Goal: Task Accomplishment & Management: Manage account settings

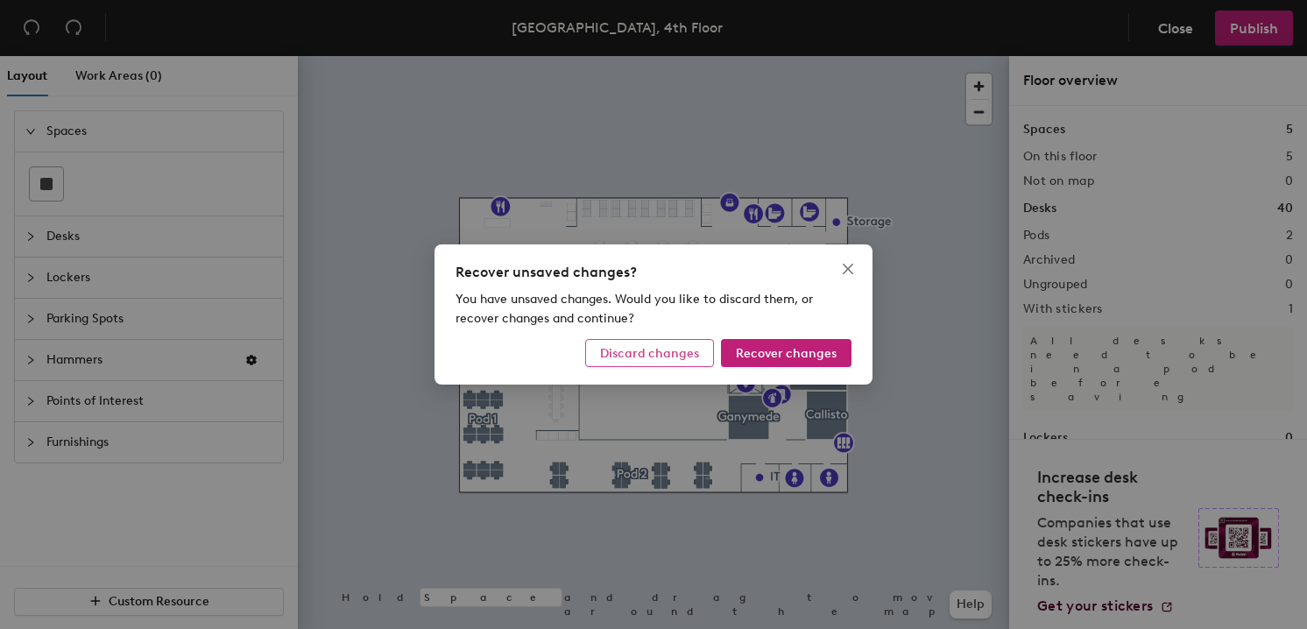
click at [681, 351] on span "Discard changes" at bounding box center [649, 353] width 99 height 15
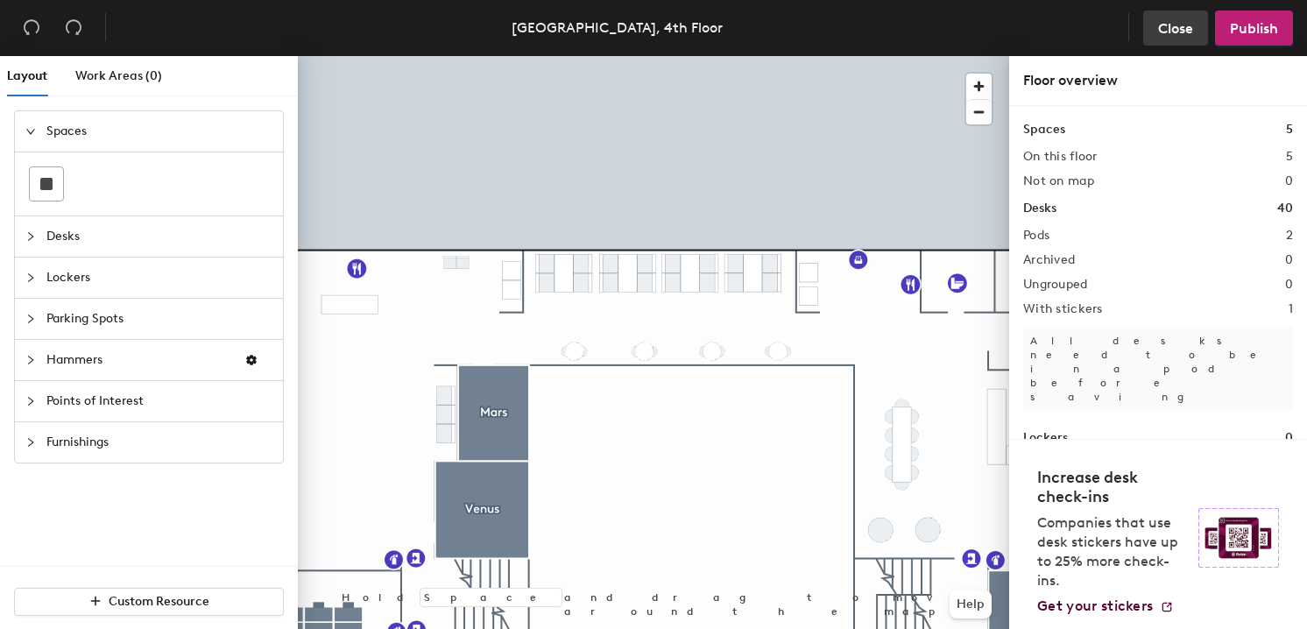
click at [1166, 25] on span "Close" at bounding box center [1175, 28] width 35 height 17
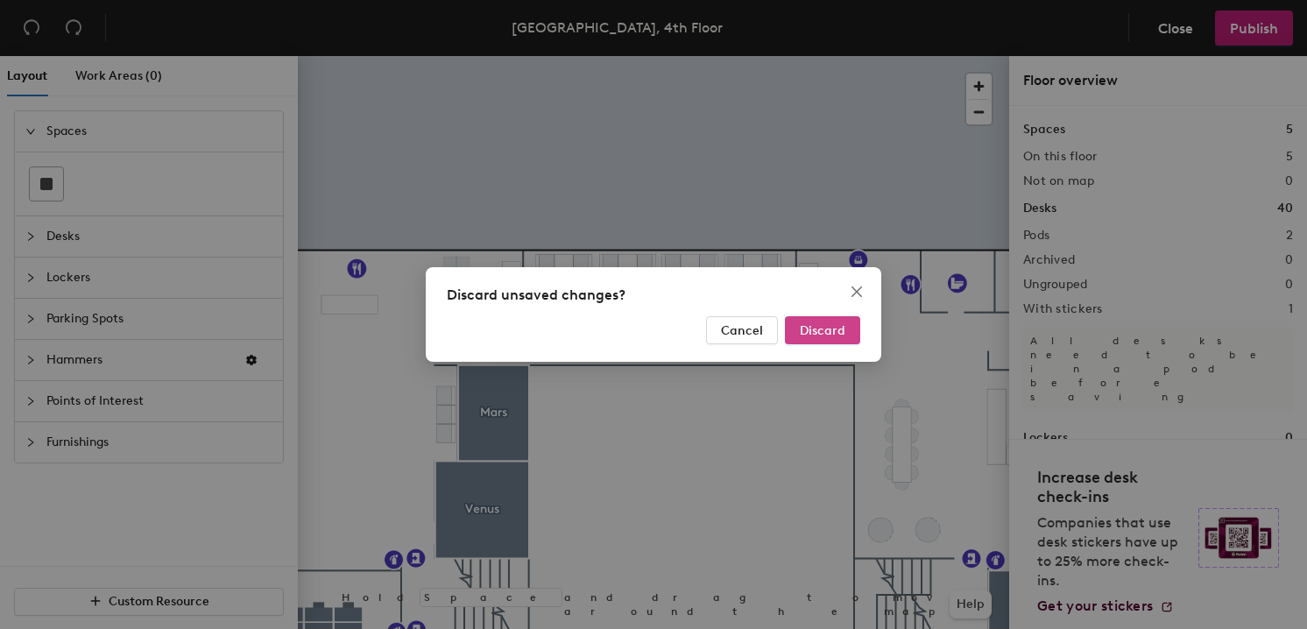
click at [816, 325] on span "Discard" at bounding box center [823, 330] width 46 height 15
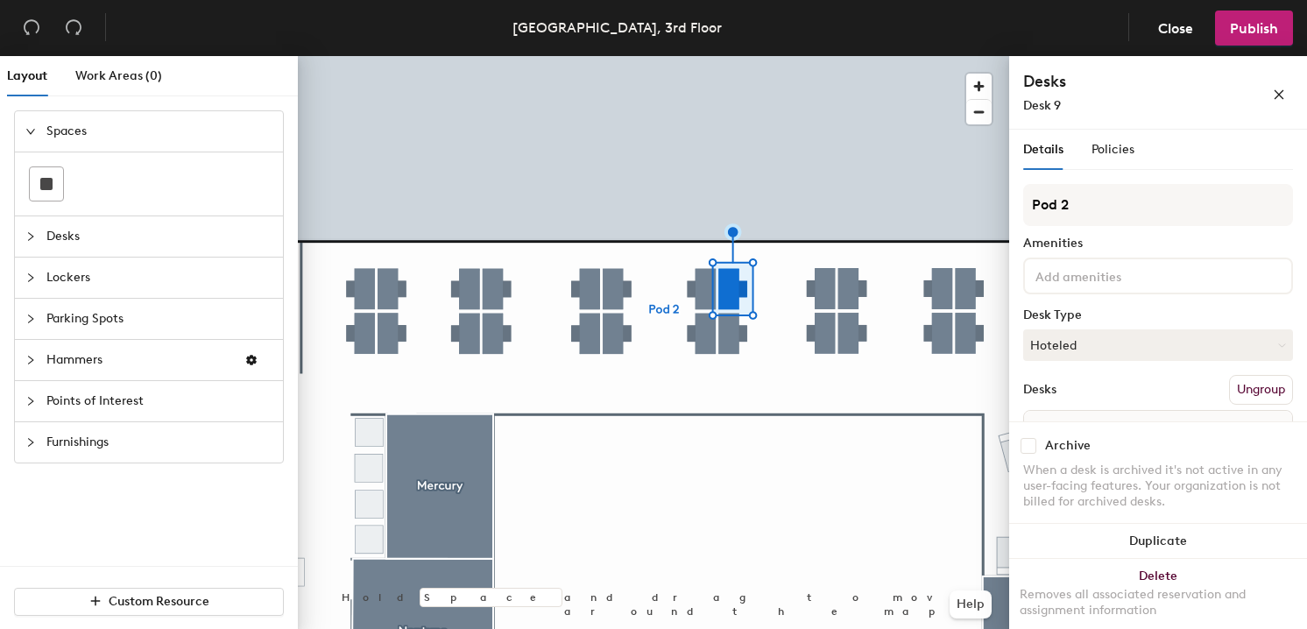
click at [1093, 273] on input at bounding box center [1111, 275] width 158 height 21
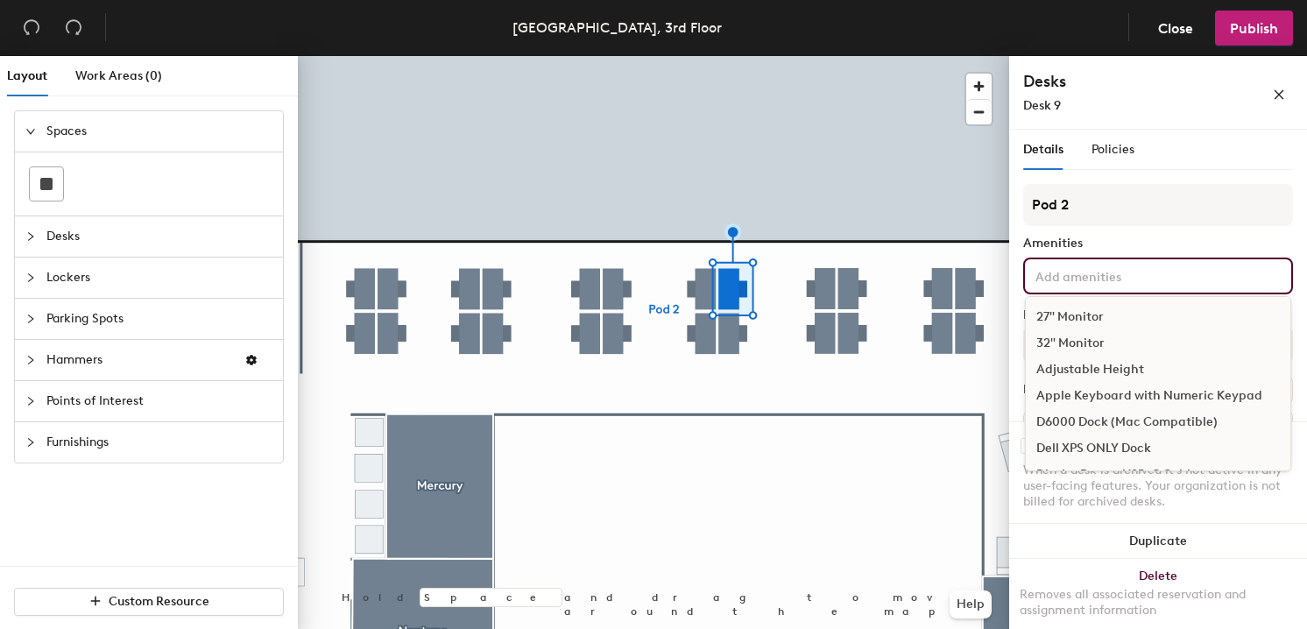
click at [1059, 322] on div "27" Monitor" at bounding box center [1158, 317] width 265 height 26
click at [1103, 280] on input at bounding box center [1111, 275] width 158 height 21
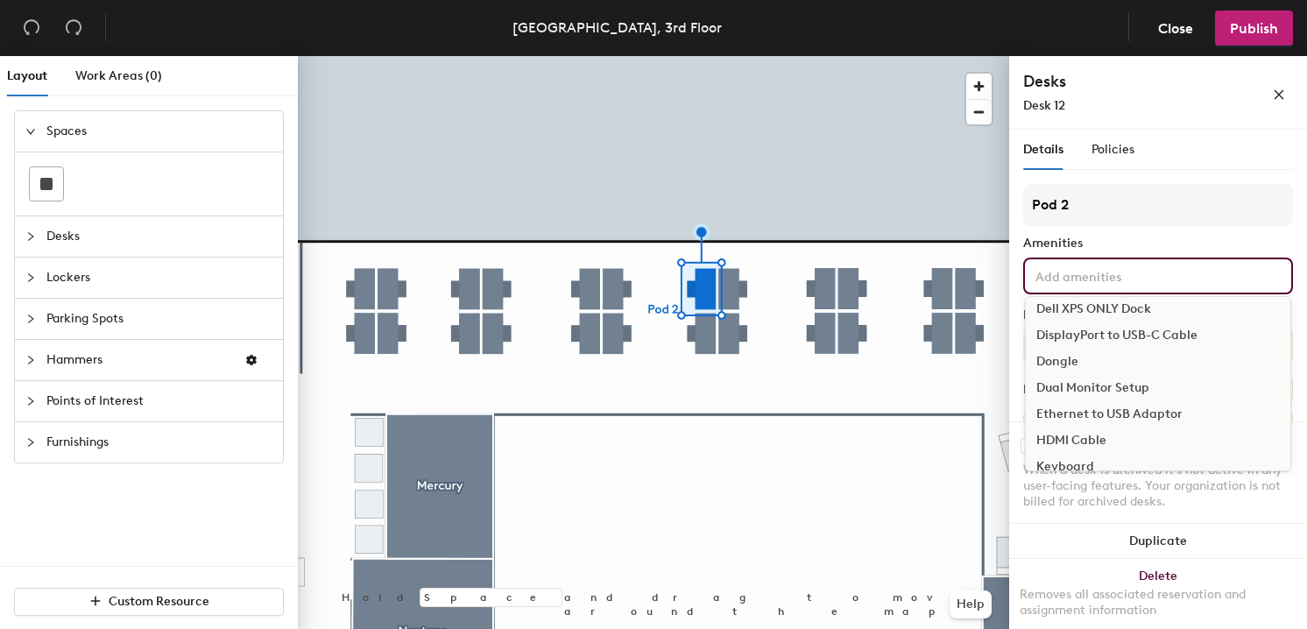
scroll to position [170, 0]
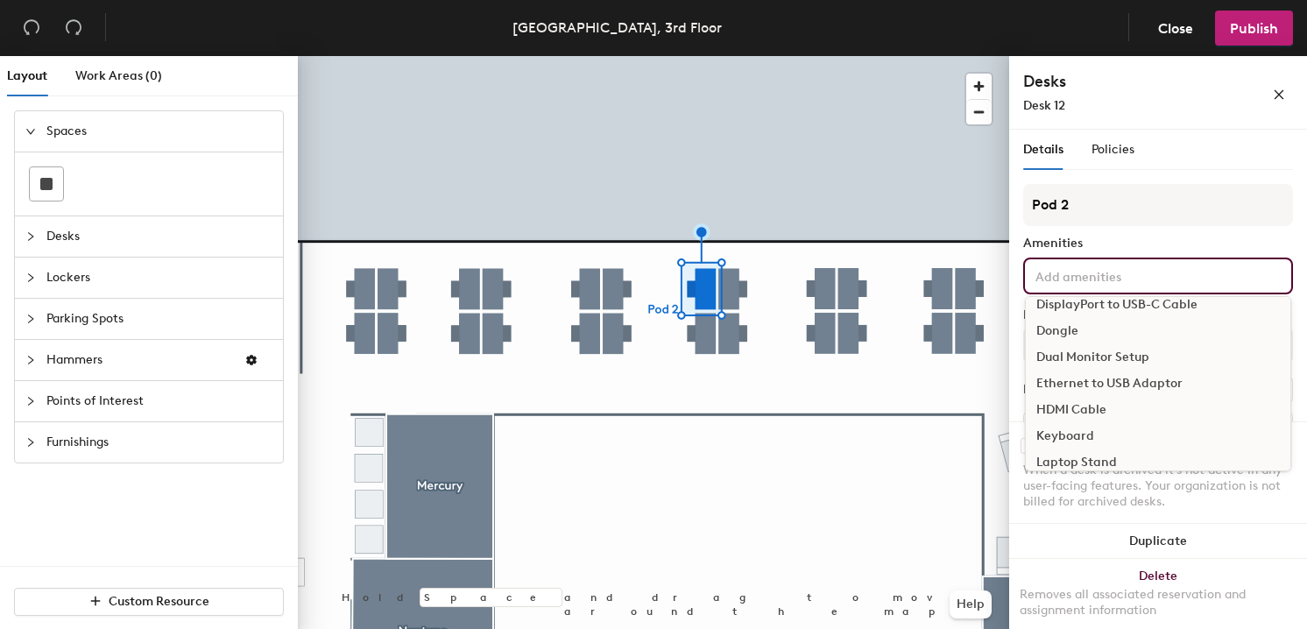
click at [1090, 358] on div "Dual Monitor Setup" at bounding box center [1158, 357] width 265 height 26
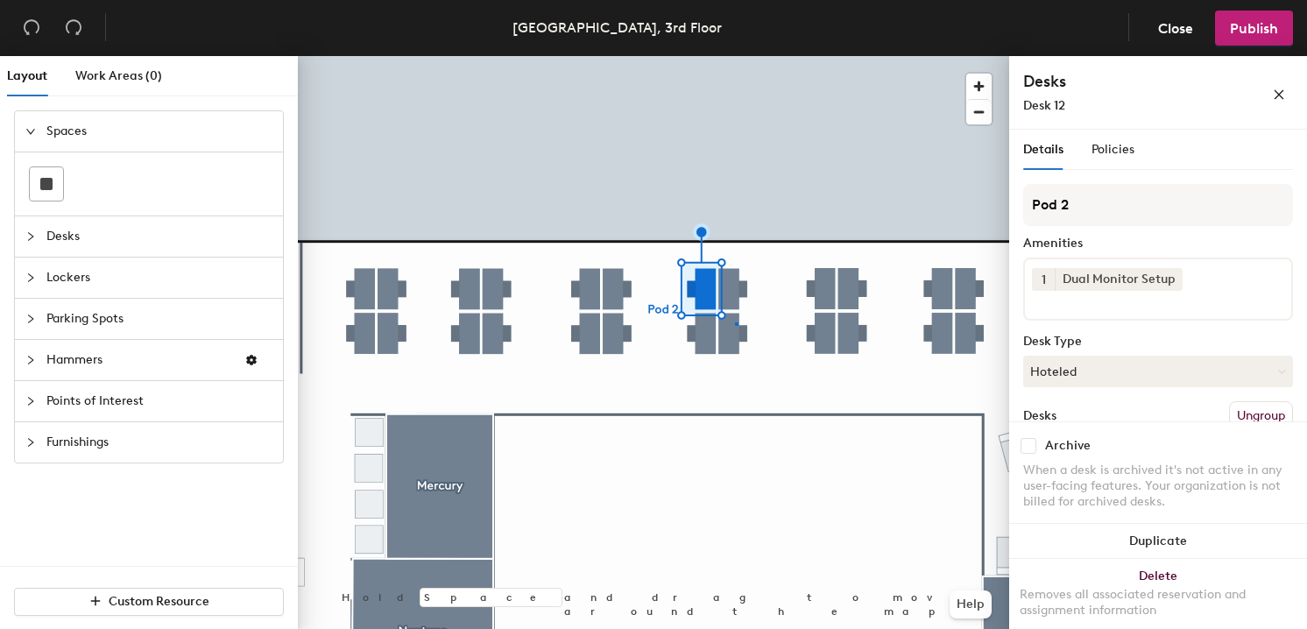
click at [735, 56] on div at bounding box center [654, 56] width 712 height 0
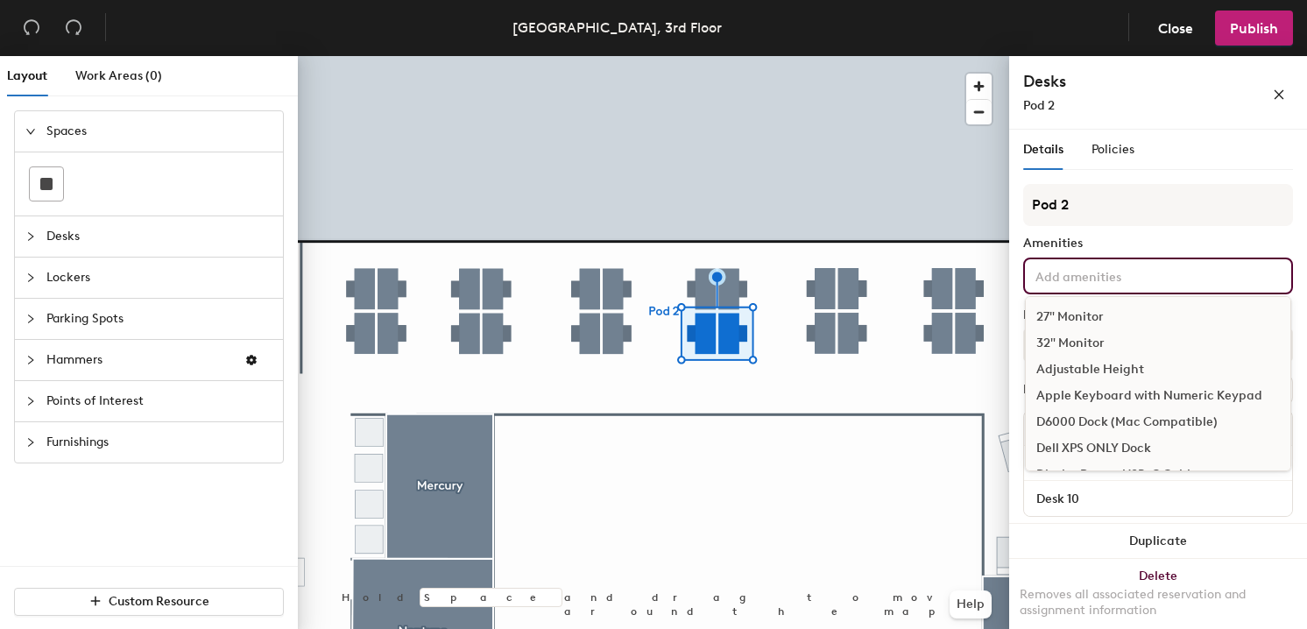
click at [1119, 259] on div "27" Monitor 32" Monitor Adjustable Height Apple Keyboard with Numeric Keypad D6…" at bounding box center [1159, 276] width 270 height 37
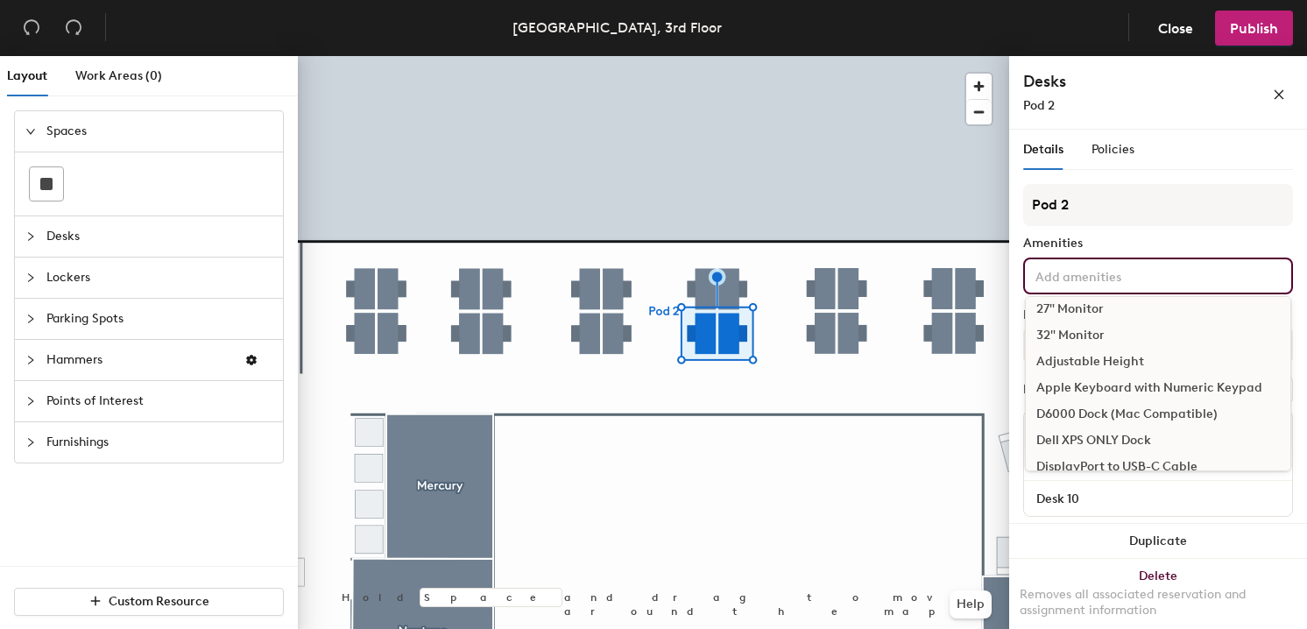
scroll to position [0, 0]
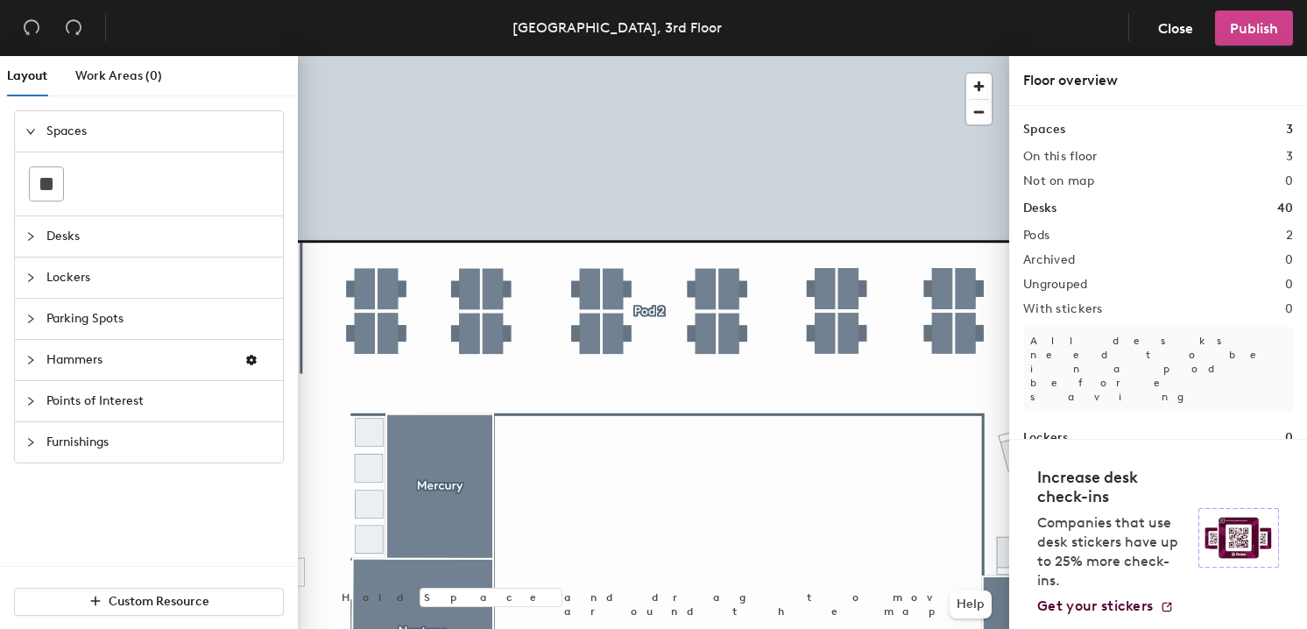
click at [1259, 25] on span "Publish" at bounding box center [1254, 28] width 48 height 17
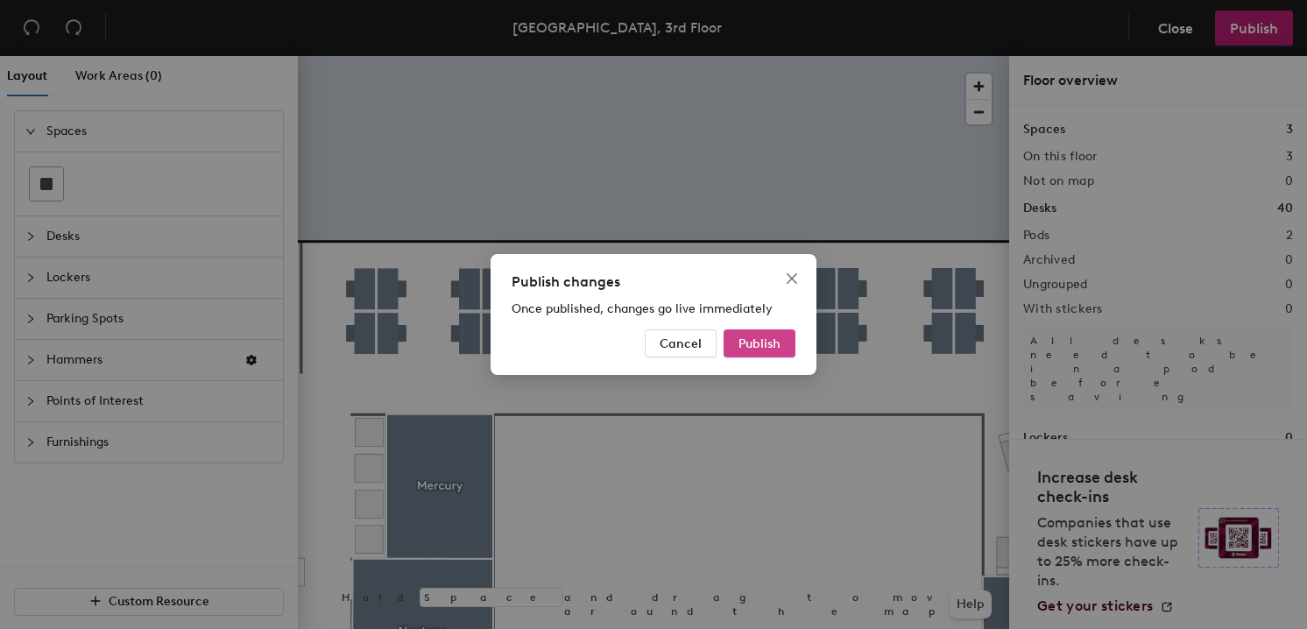
click at [766, 341] on span "Publish" at bounding box center [760, 344] width 42 height 15
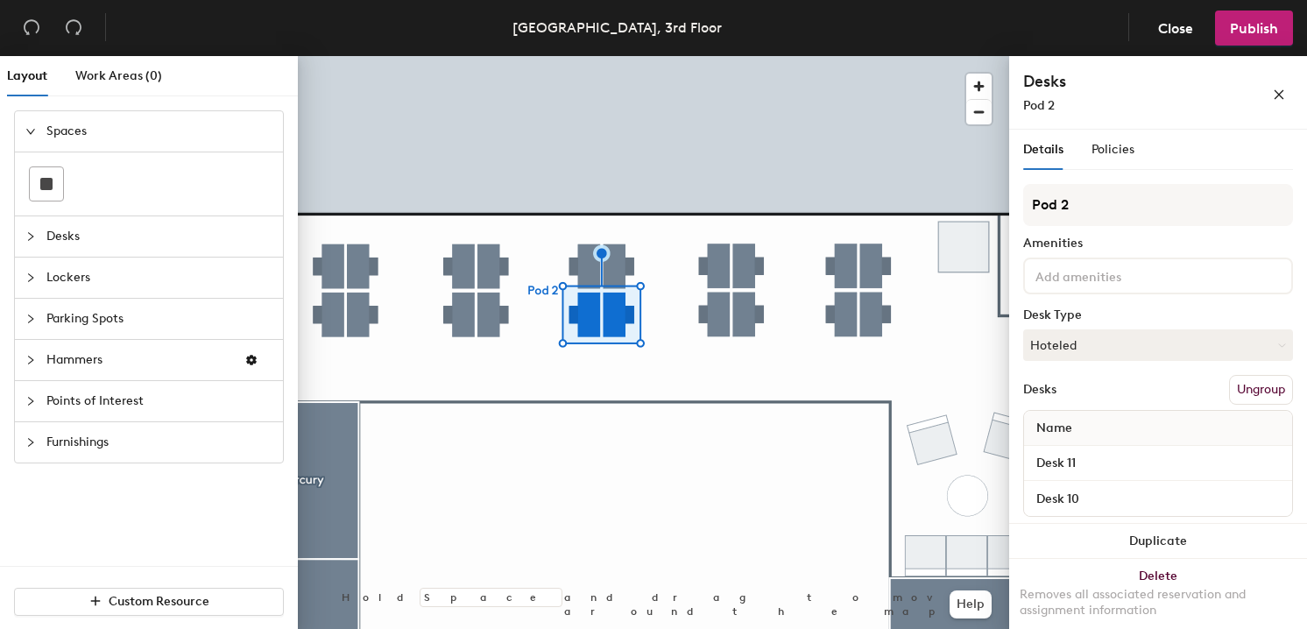
click at [1049, 271] on input at bounding box center [1111, 275] width 158 height 21
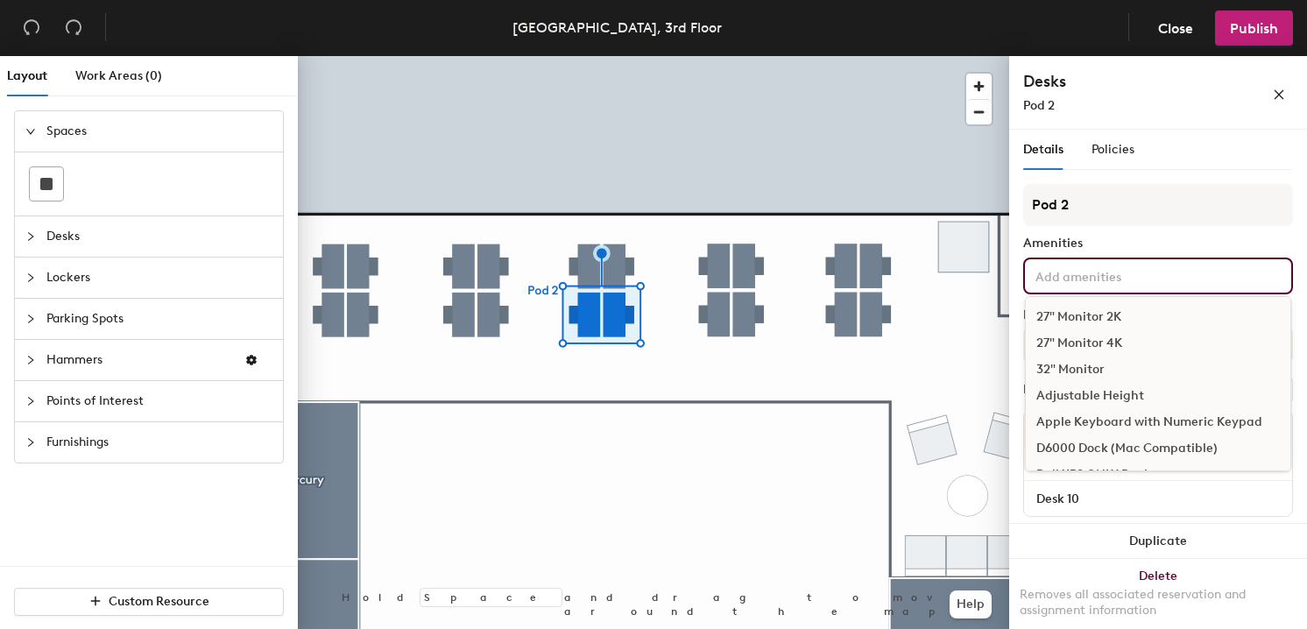
click at [1088, 342] on div "27" Monitor 4K" at bounding box center [1158, 343] width 265 height 26
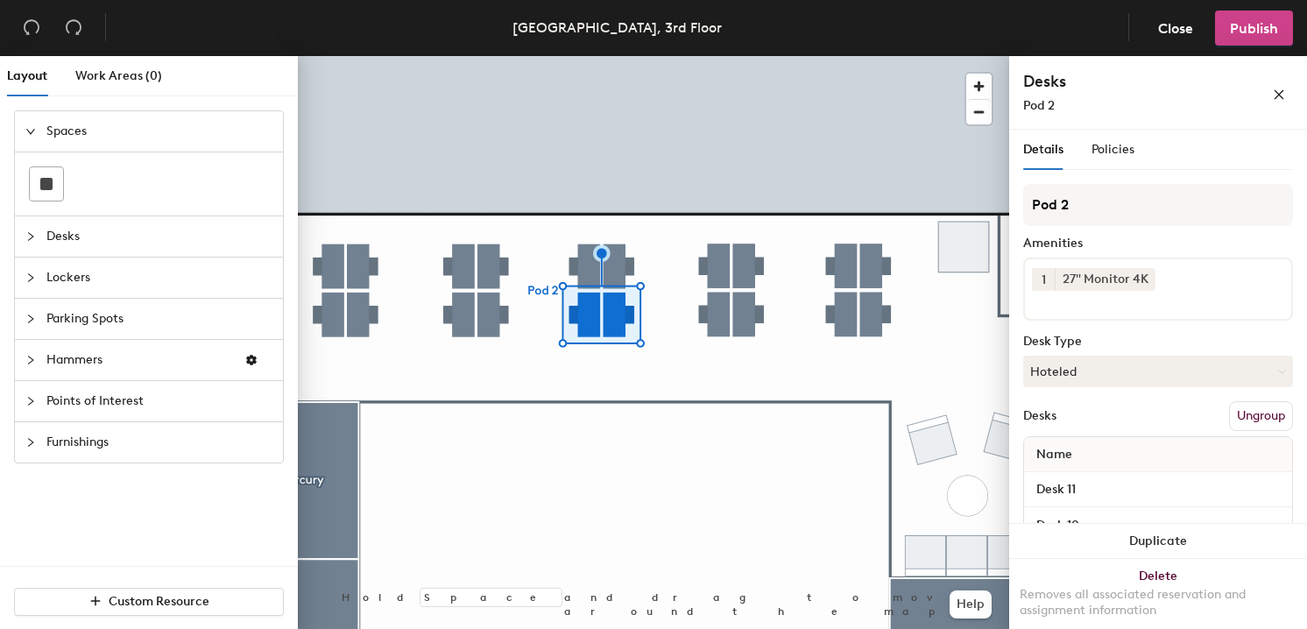
click at [1258, 38] on button "Publish" at bounding box center [1254, 28] width 78 height 35
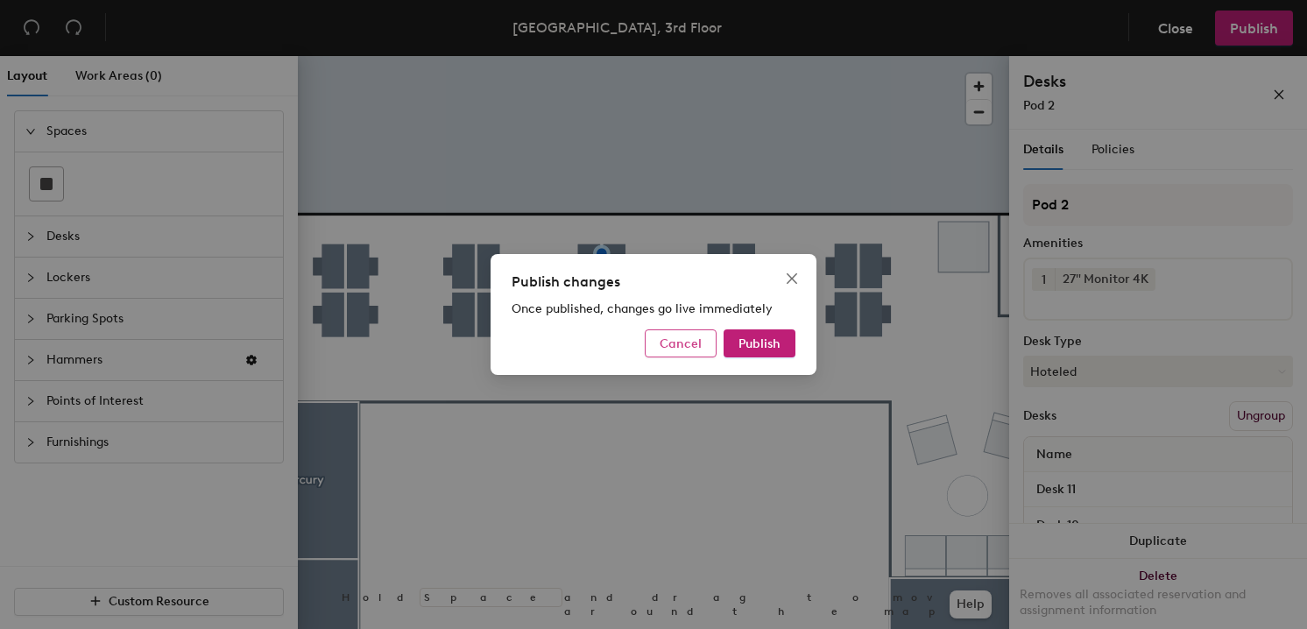
click at [684, 342] on span "Cancel" at bounding box center [681, 344] width 42 height 15
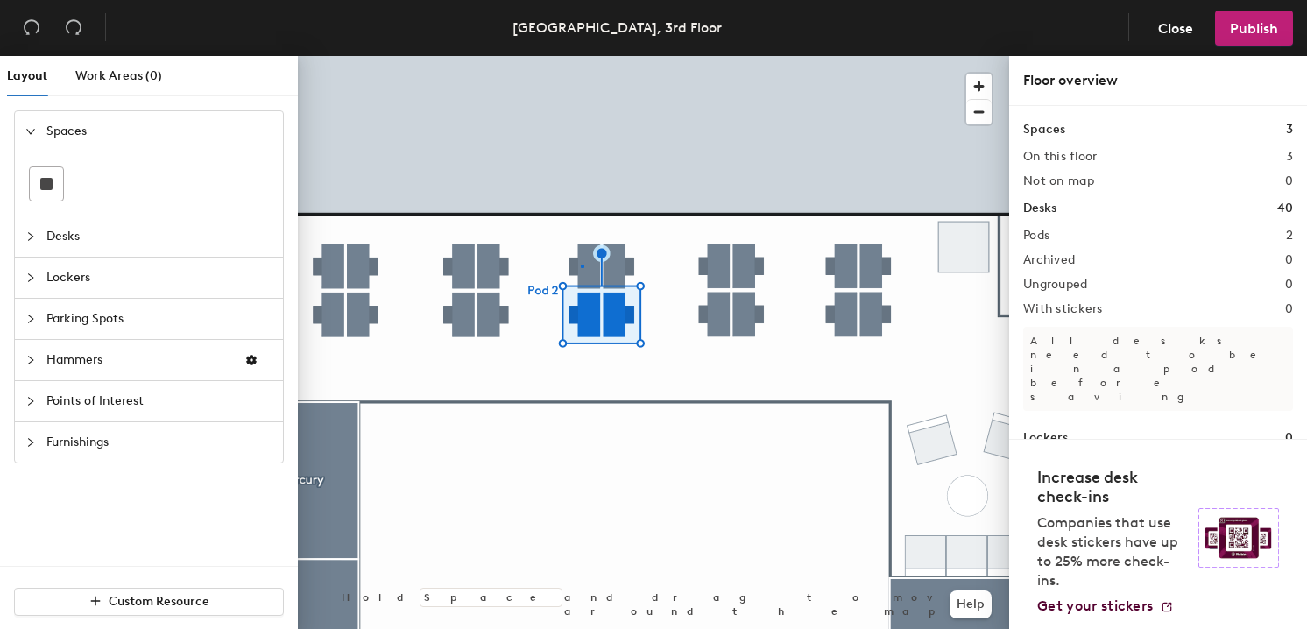
click at [581, 56] on div at bounding box center [654, 56] width 712 height 0
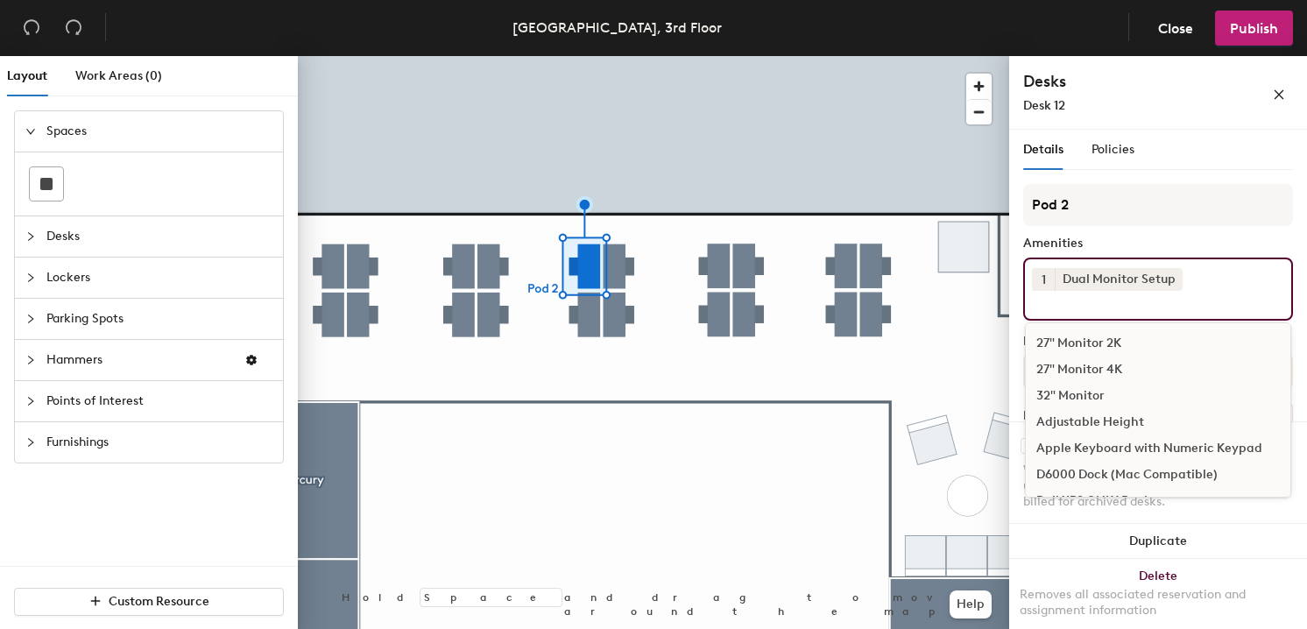
click at [1099, 316] on div "1 Dual Monitor Setup 27" Monitor 2K 27" Monitor 4K 32" Monitor Adjustable Heigh…" at bounding box center [1159, 289] width 270 height 63
type input "s"
click at [1117, 398] on div "Standing Desk" at bounding box center [1158, 398] width 265 height 26
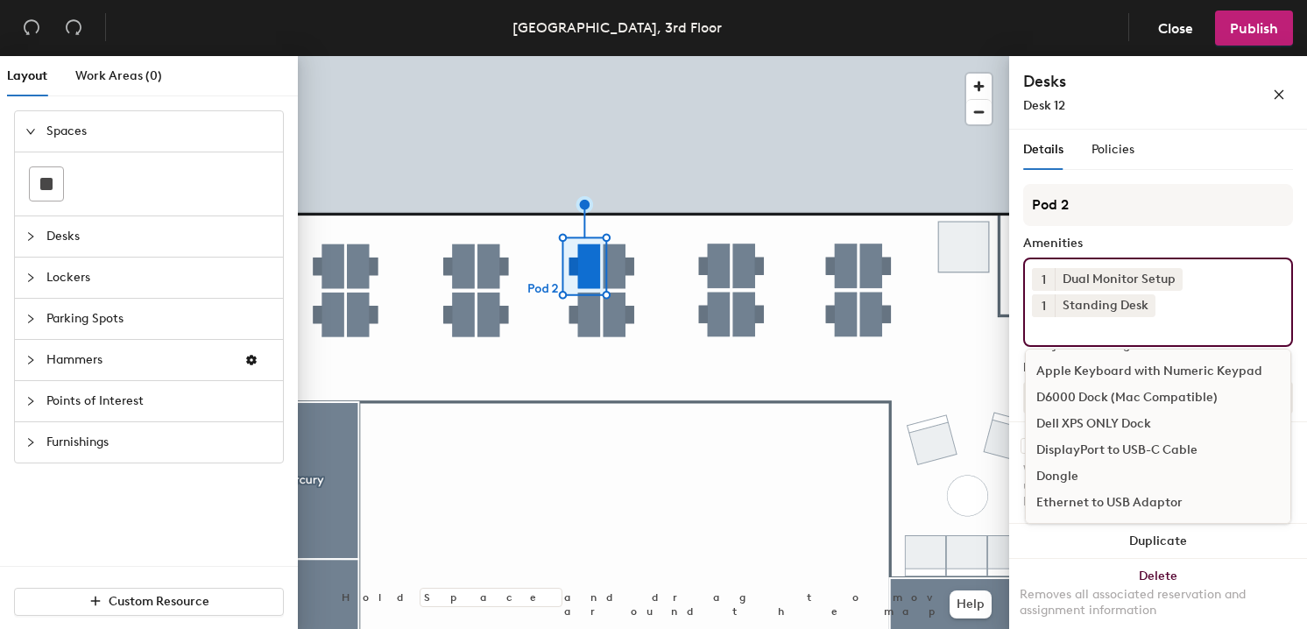
scroll to position [261, 0]
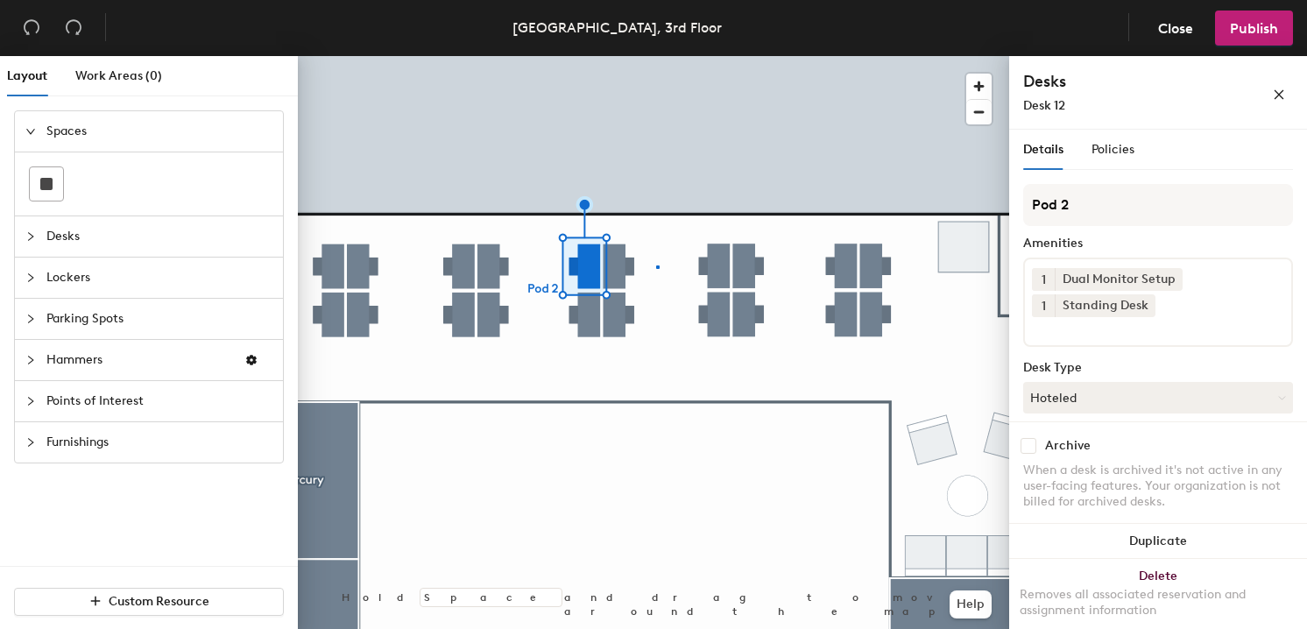
click at [656, 56] on div at bounding box center [654, 56] width 712 height 0
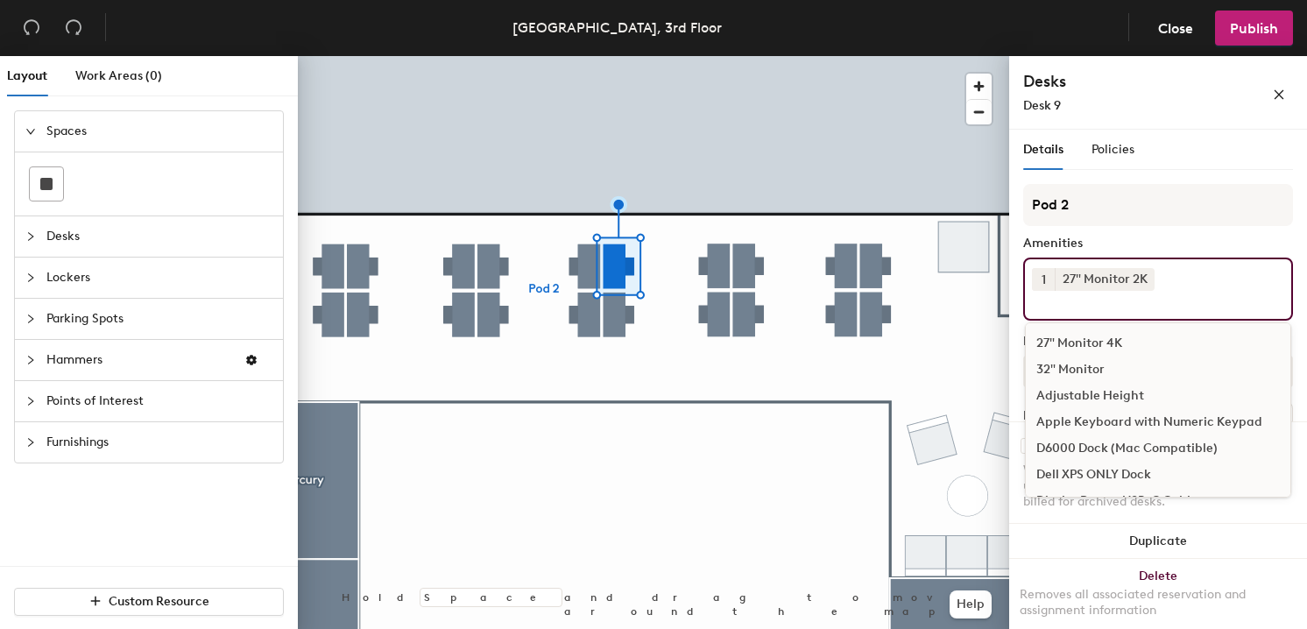
click at [1152, 313] on div "1 27" Monitor 2K 27" Monitor 4K 32" Monitor Adjustable Height Apple Keyboard wi…" at bounding box center [1159, 289] width 270 height 63
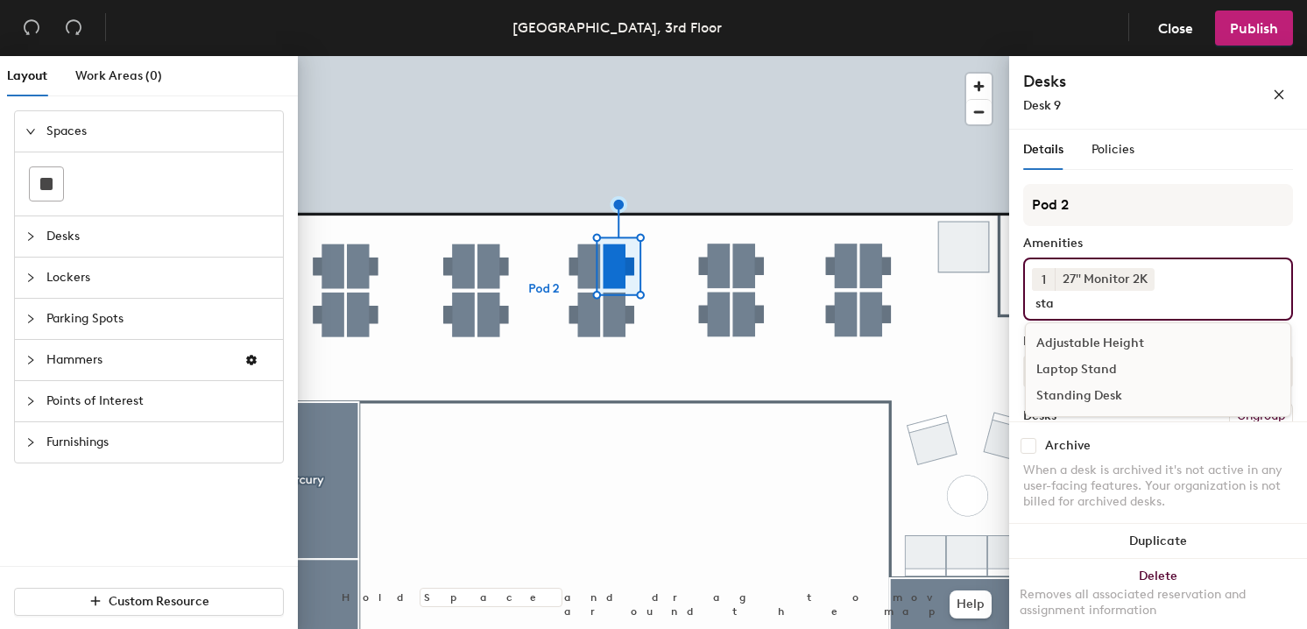
type input "sta"
click at [1101, 393] on div "Standing Desk" at bounding box center [1158, 396] width 265 height 26
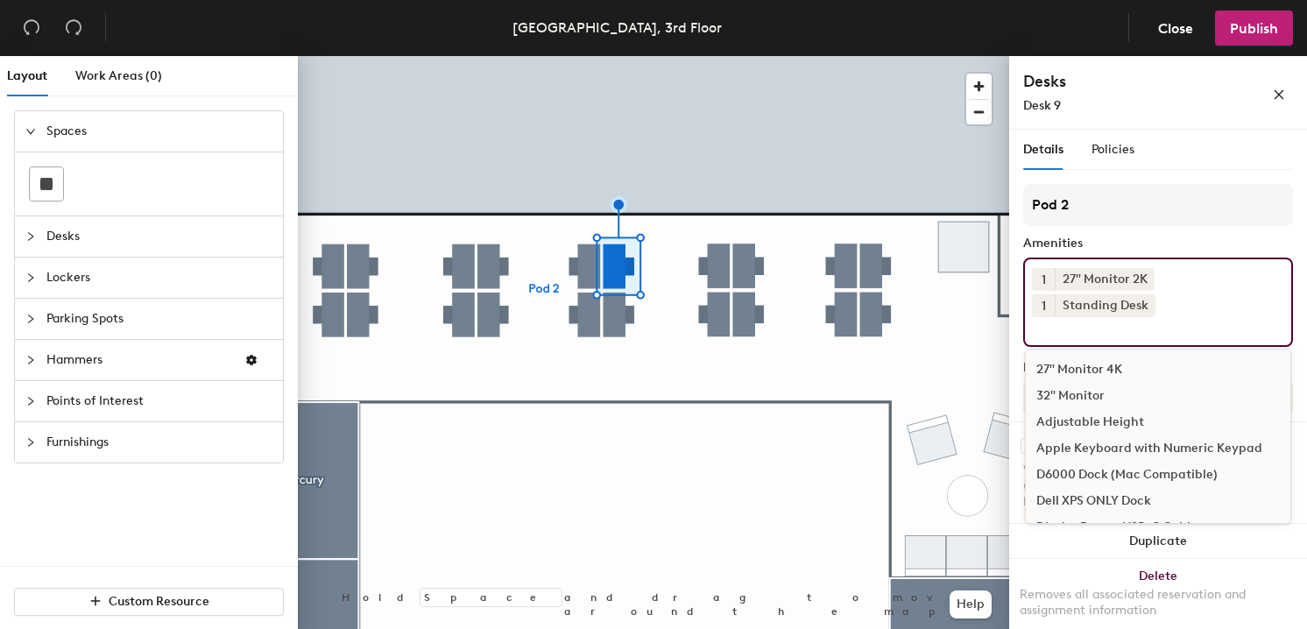
click at [820, 56] on div at bounding box center [654, 56] width 712 height 0
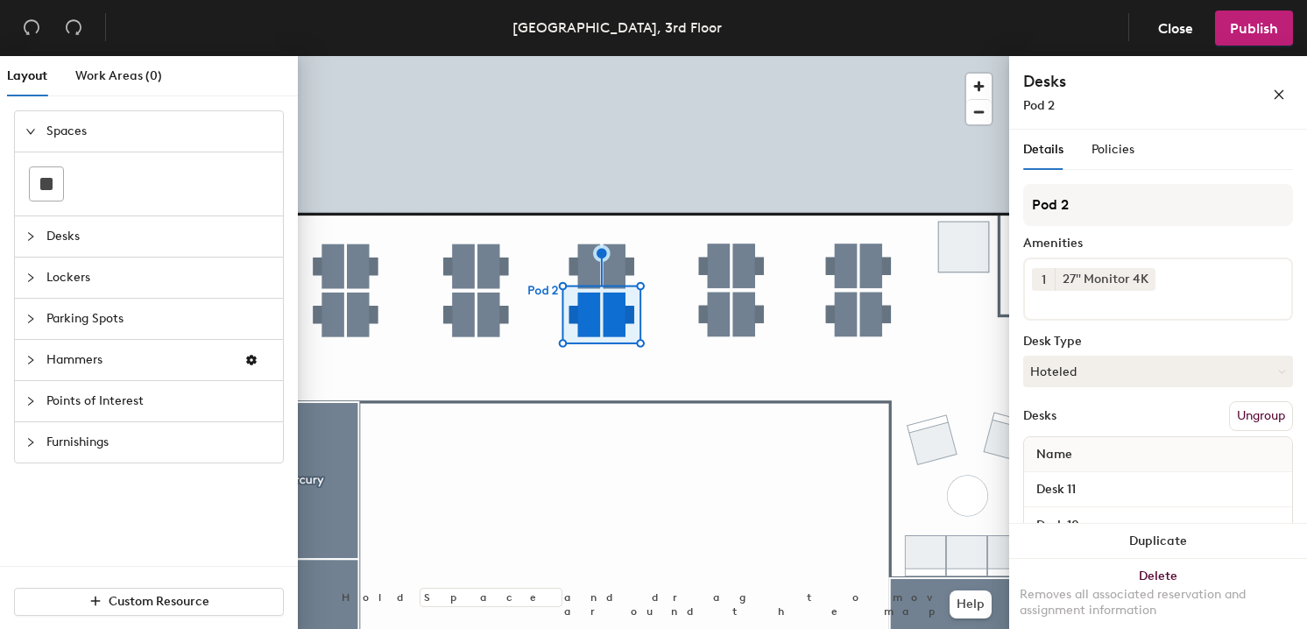
click at [1083, 308] on input at bounding box center [1111, 301] width 158 height 21
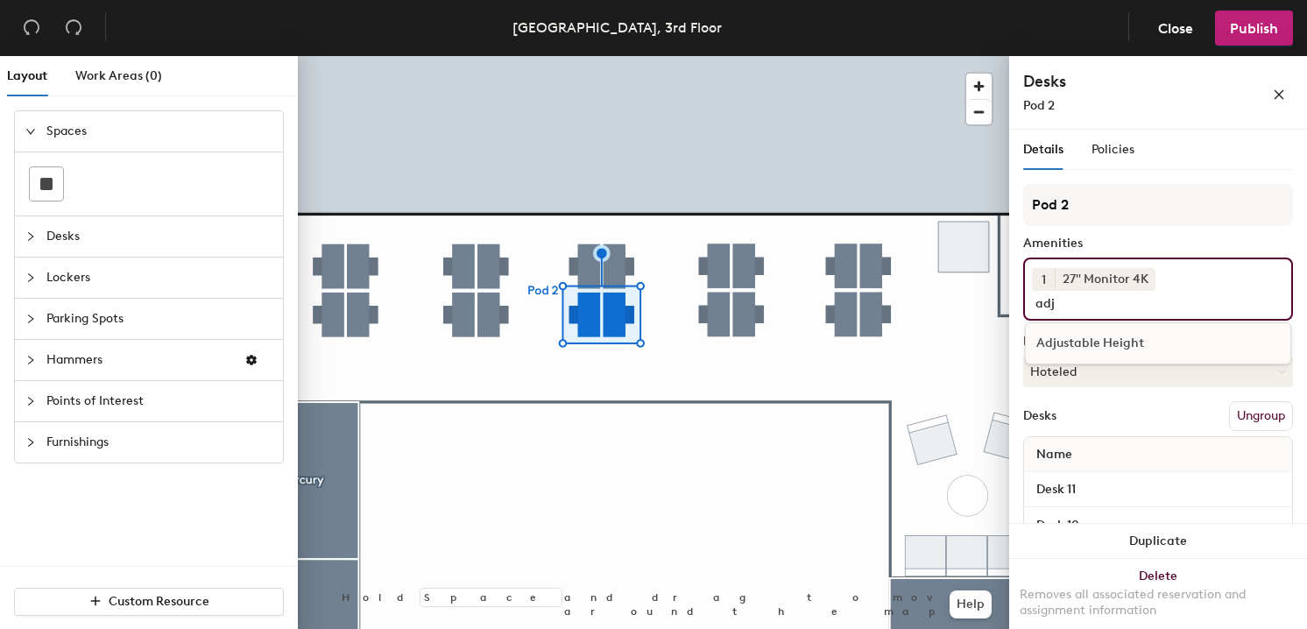
type input "adj"
click at [1090, 341] on div "Adjustable Height" at bounding box center [1158, 343] width 265 height 26
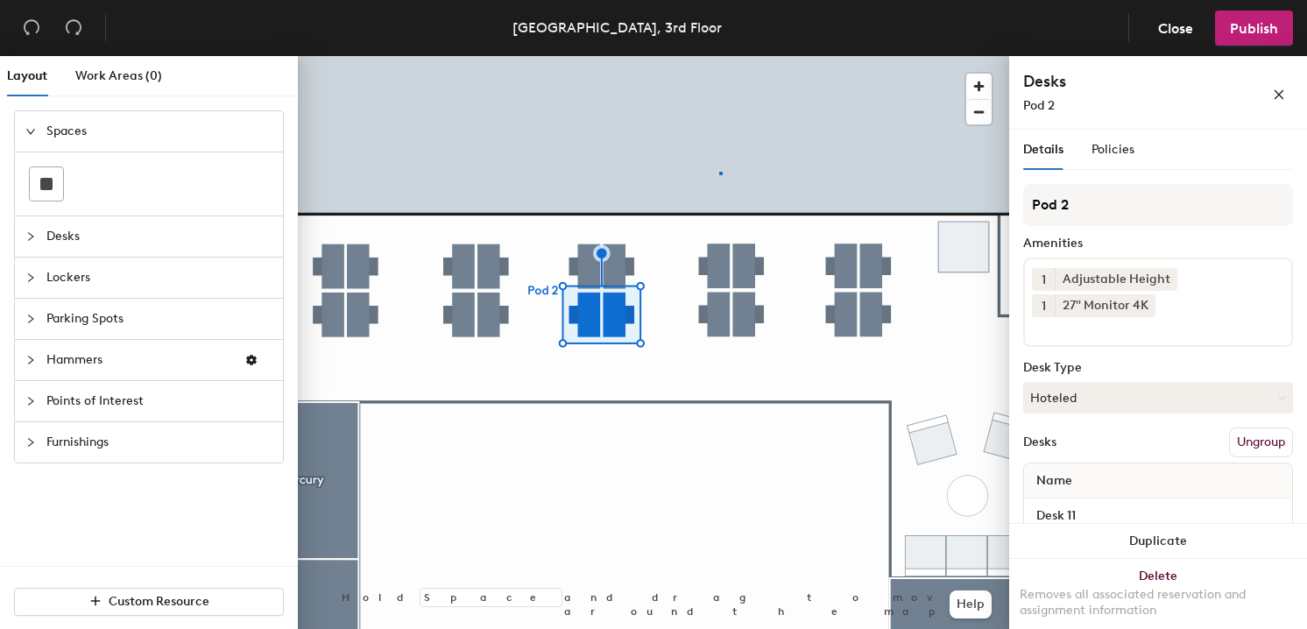
click at [719, 56] on div at bounding box center [654, 56] width 712 height 0
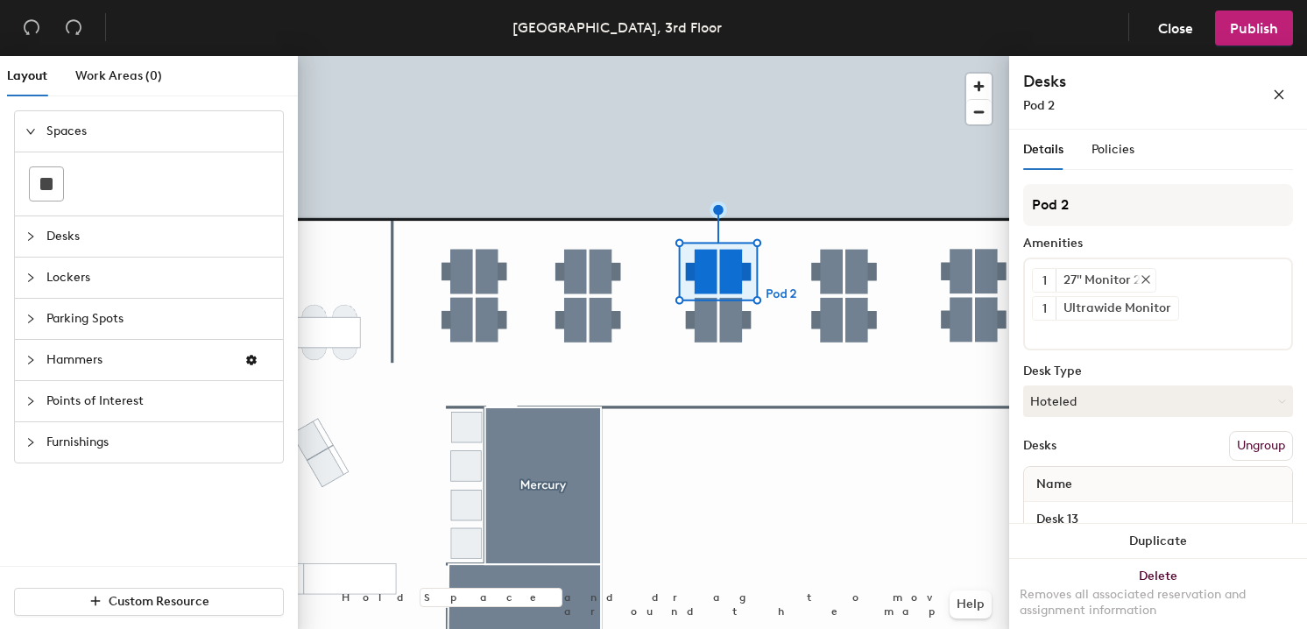
click at [1151, 279] on icon at bounding box center [1146, 279] width 12 height 12
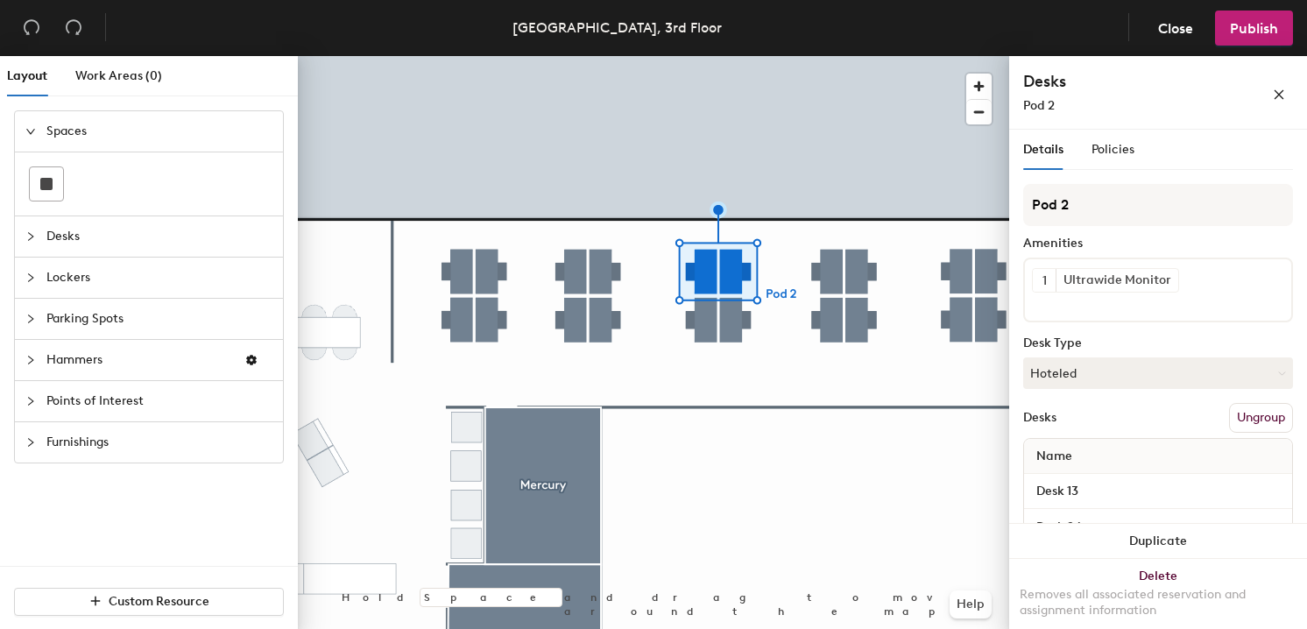
click at [1110, 300] on input at bounding box center [1111, 303] width 158 height 21
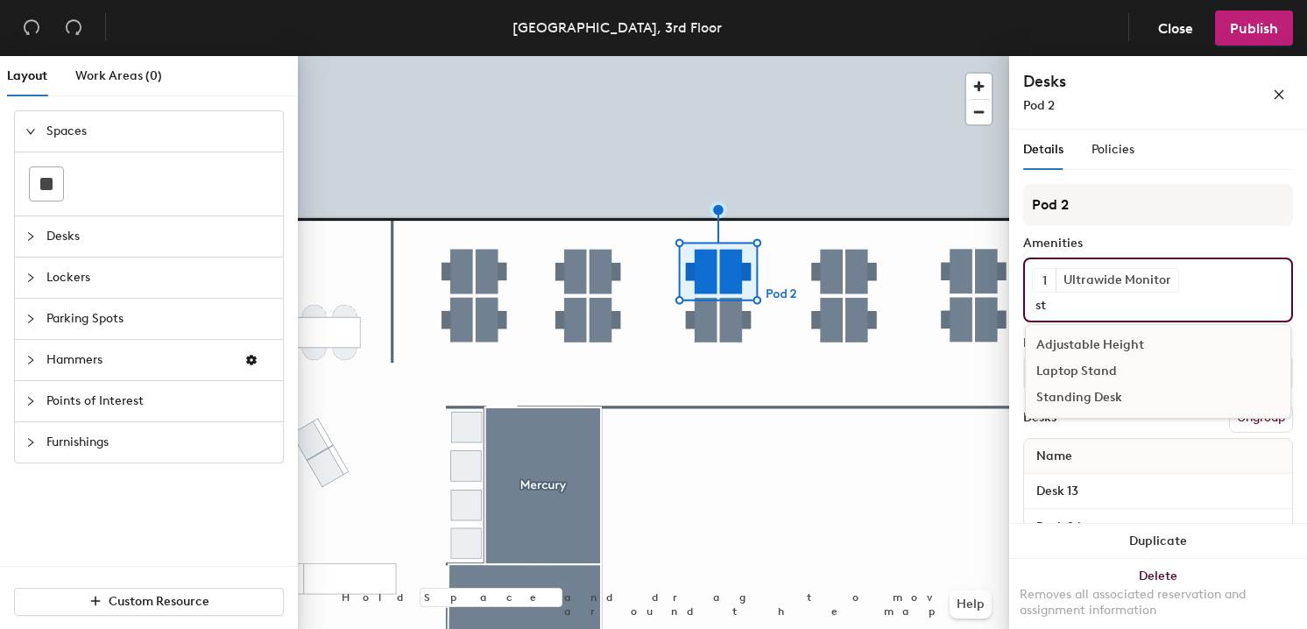
scroll to position [0, 0]
type input "sta"
click at [1088, 403] on div "Standing Desk" at bounding box center [1158, 398] width 265 height 26
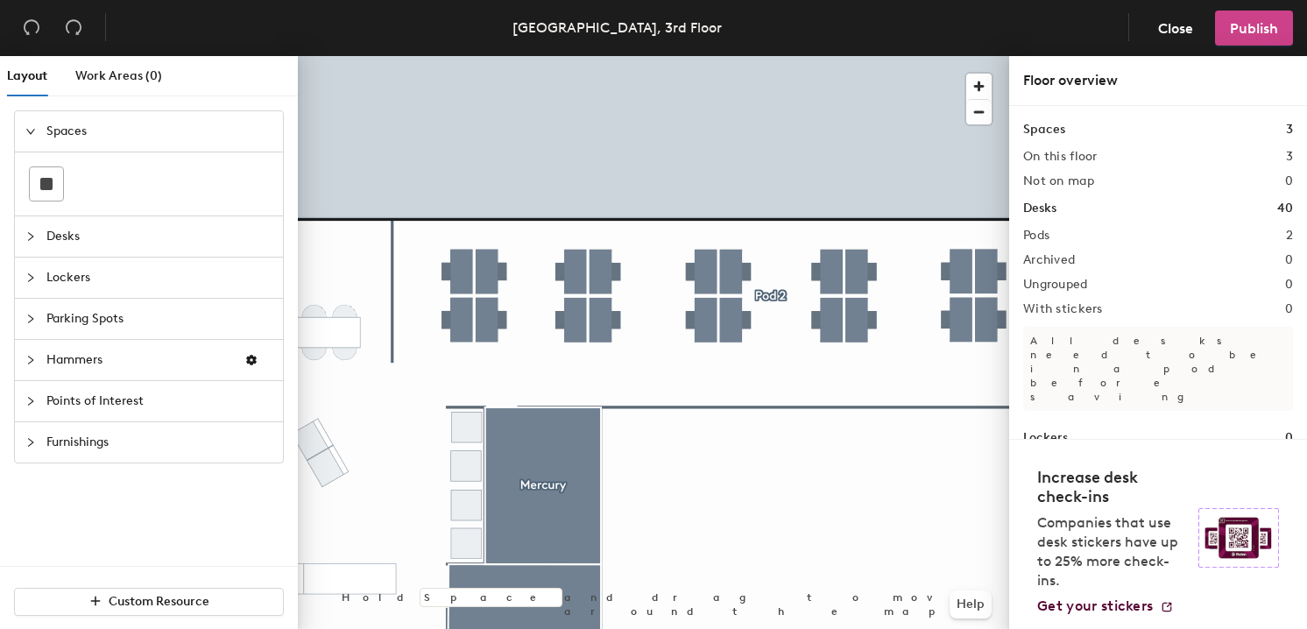
click at [1240, 25] on span "Publish" at bounding box center [1254, 28] width 48 height 17
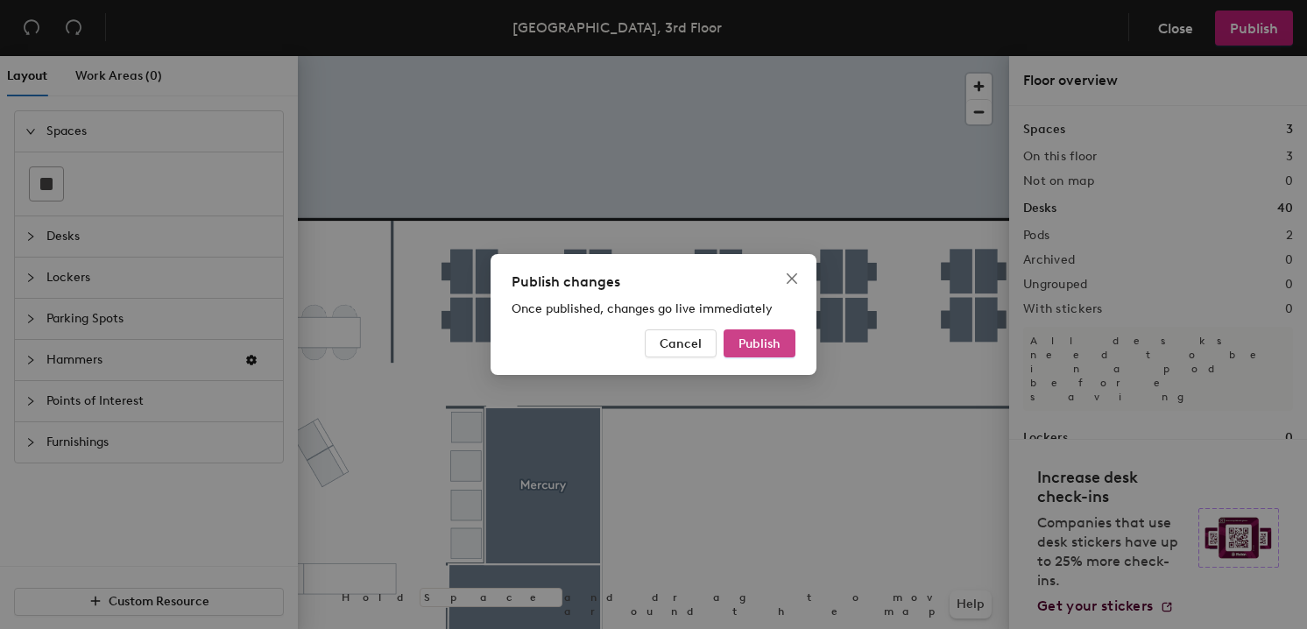
click at [764, 334] on button "Publish" at bounding box center [760, 343] width 72 height 28
